Goal: Transaction & Acquisition: Purchase product/service

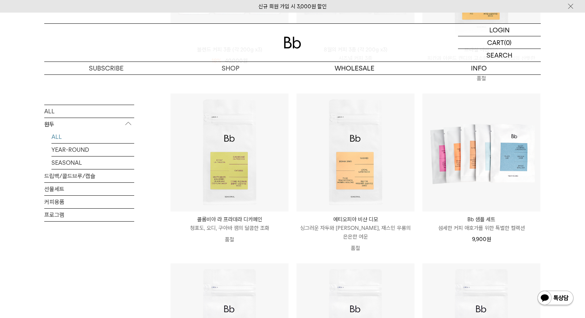
scroll to position [216, 0]
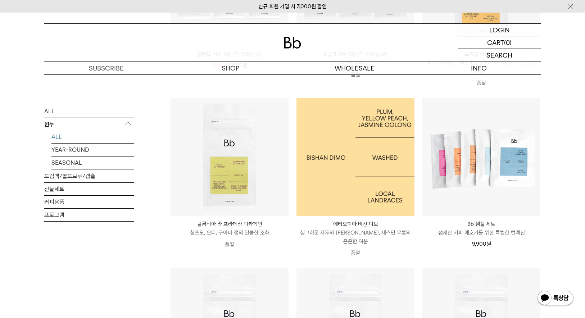
click at [380, 164] on img at bounding box center [356, 157] width 118 height 118
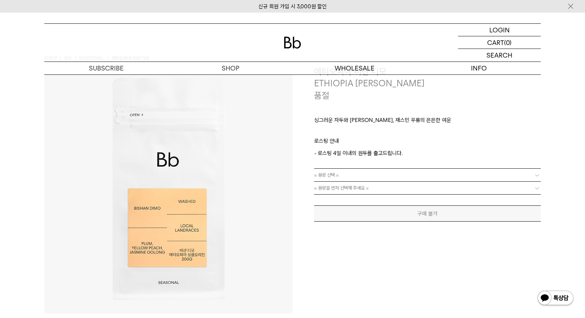
scroll to position [36, 0]
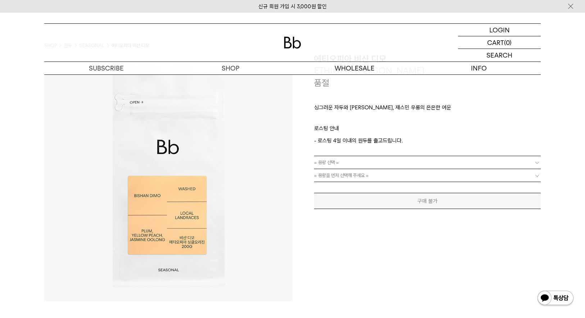
click at [374, 162] on link "= 용량 선택 =" at bounding box center [427, 162] width 227 height 13
click at [330, 163] on span "= 용량 선택 =" at bounding box center [326, 162] width 25 height 13
click at [537, 159] on b at bounding box center [537, 162] width 7 height 7
click at [537, 162] on b at bounding box center [537, 162] width 7 height 7
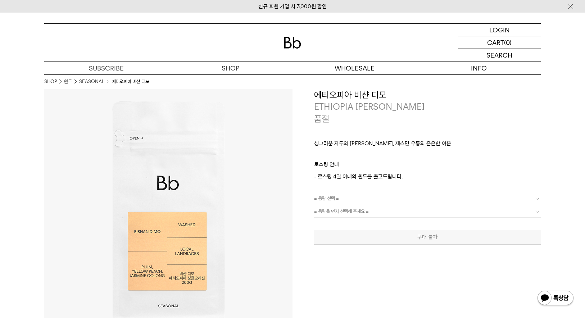
click at [539, 197] on b at bounding box center [537, 198] width 7 height 7
click at [320, 203] on span "= 용량 선택 =" at bounding box center [326, 198] width 25 height 13
click at [324, 211] on span "= 용량을 먼저 선택해 주세요 =" at bounding box center [341, 211] width 55 height 13
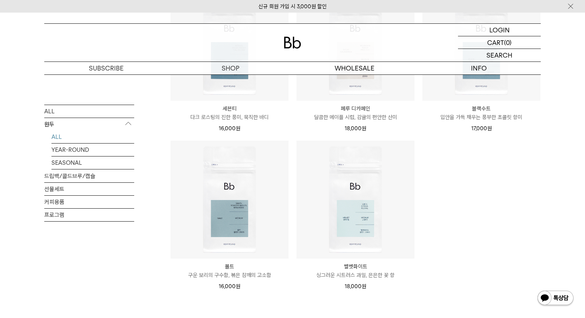
scroll to position [504, 0]
